Goal: Ask a question

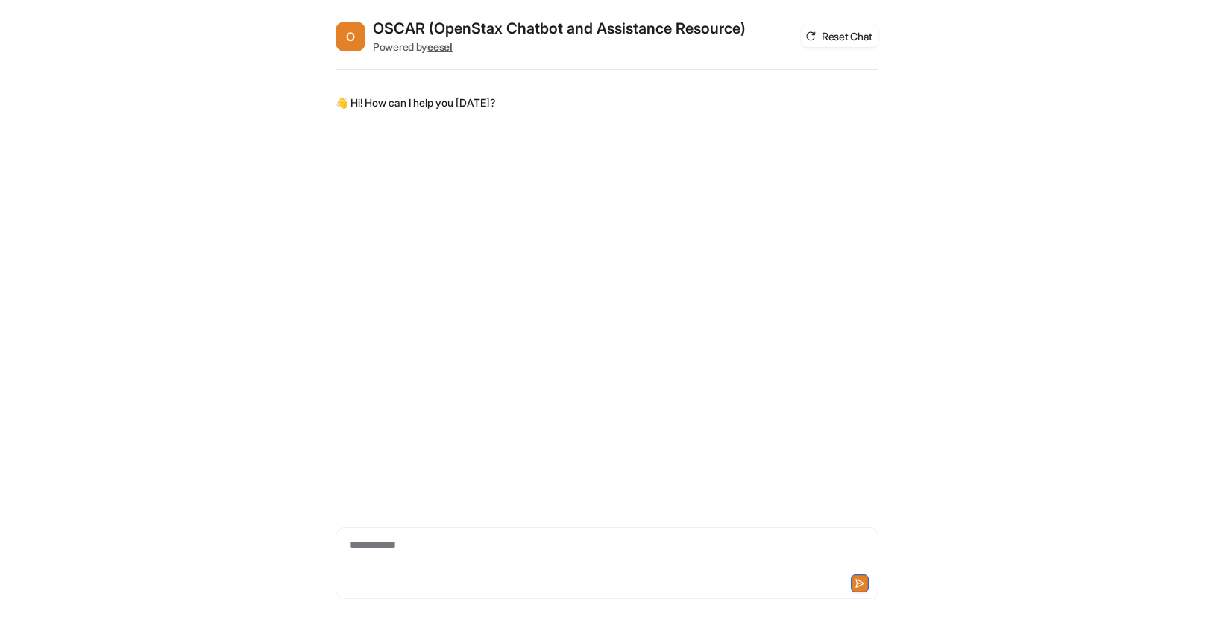
click at [561, 549] on div "**********" at bounding box center [606, 554] width 535 height 34
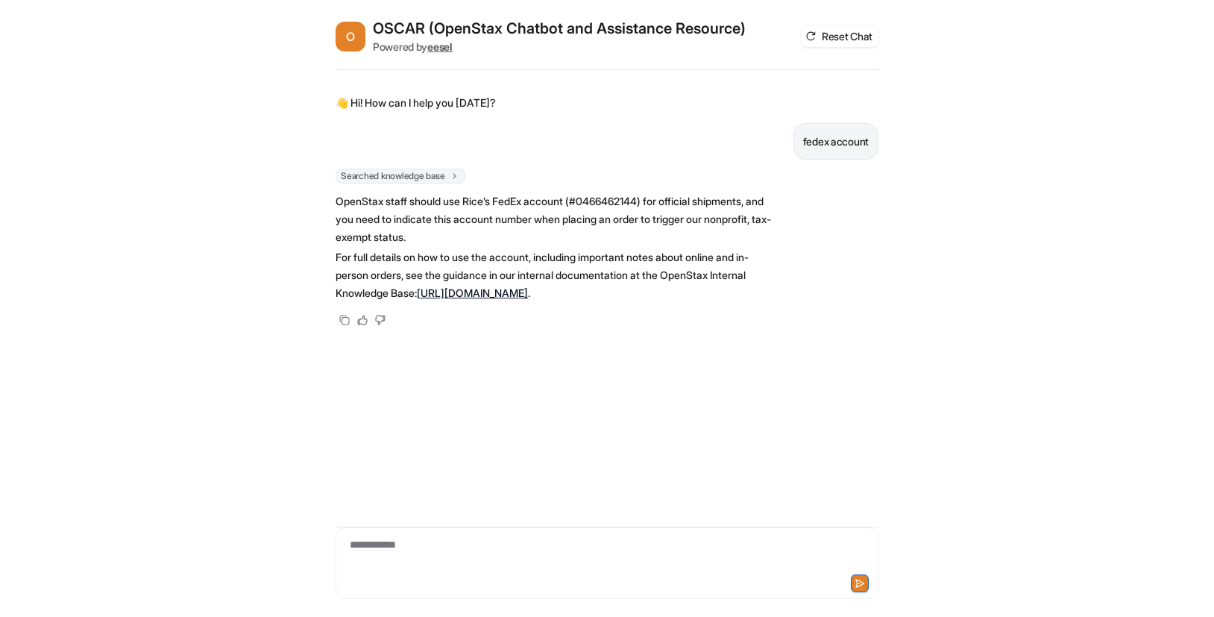
click at [528, 299] on link "https://openstax.atlassian.net/wiki/spaces/OECOS/pages/2969206785/OpenStax+Inte…" at bounding box center [472, 292] width 111 height 13
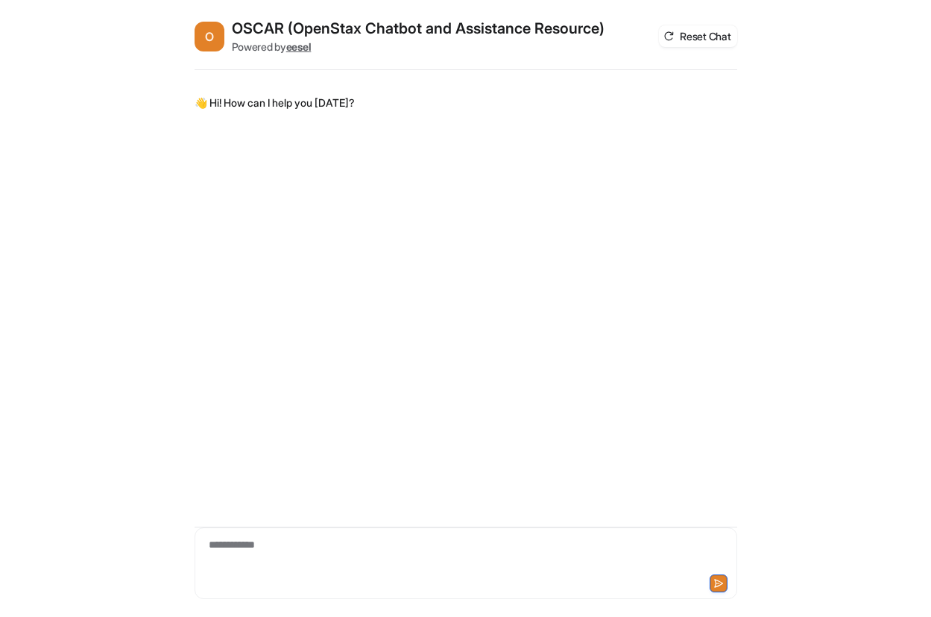
click at [333, 571] on div "**********" at bounding box center [465, 554] width 535 height 34
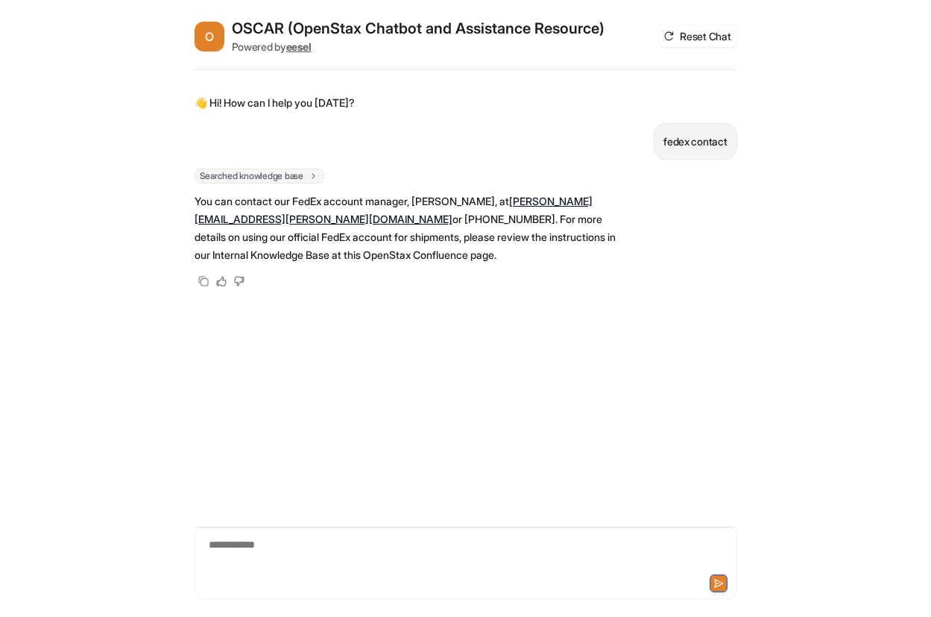
click at [296, 541] on div "**********" at bounding box center [465, 554] width 535 height 34
